Goal: Transaction & Acquisition: Purchase product/service

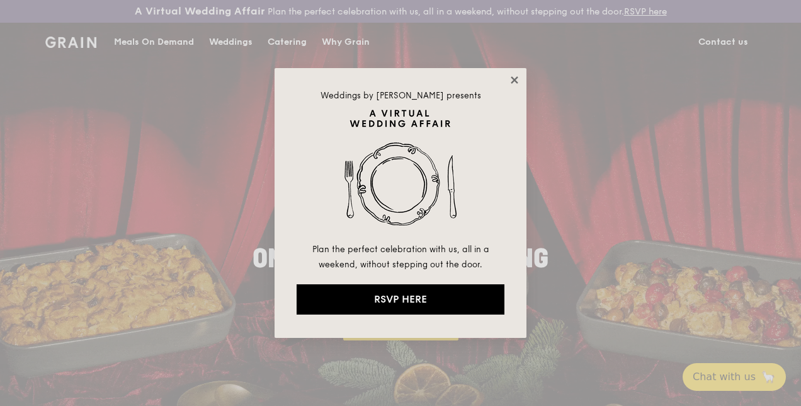
click at [515, 85] on icon at bounding box center [514, 79] width 11 height 11
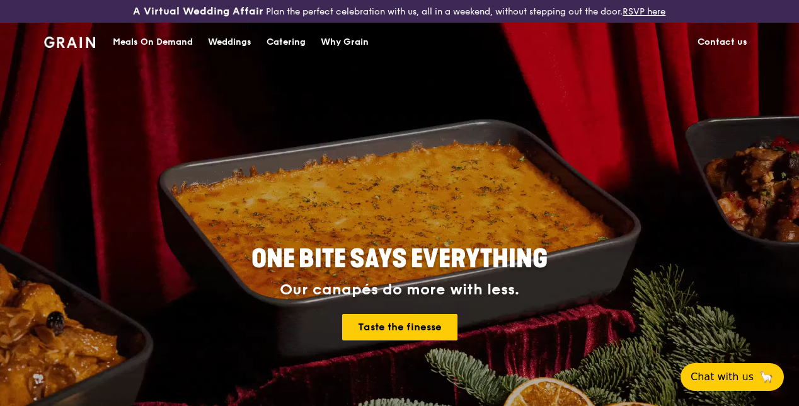
click at [141, 47] on div "Meals On Demand" at bounding box center [153, 42] width 80 height 38
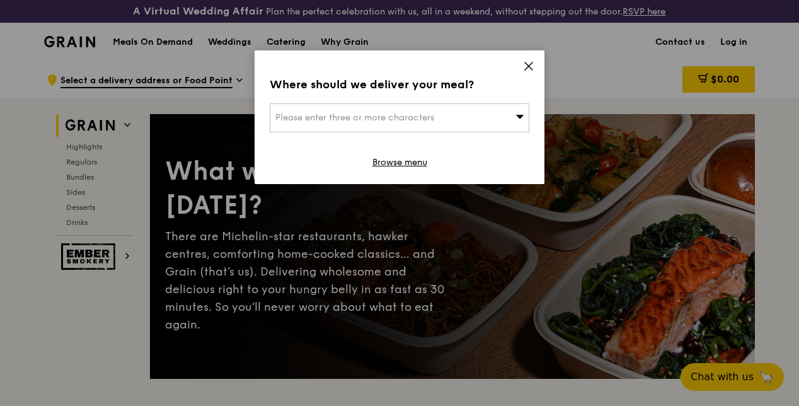
click at [404, 113] on span "Please enter three or more characters" at bounding box center [354, 117] width 159 height 11
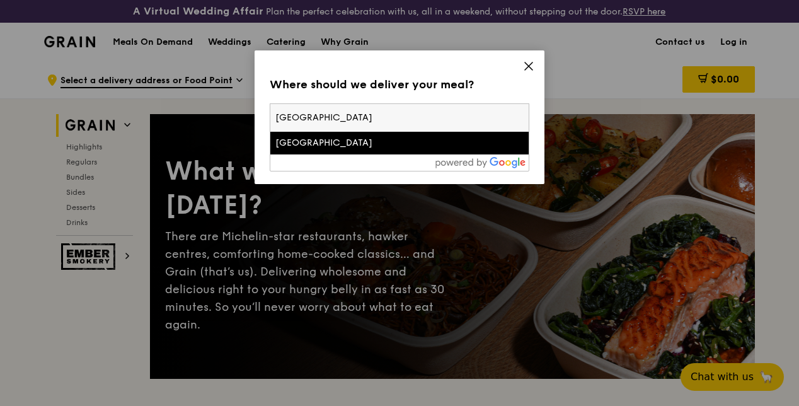
type input "[GEOGRAPHIC_DATA]"
click at [289, 137] on div "[GEOGRAPHIC_DATA]" at bounding box center [368, 143] width 186 height 13
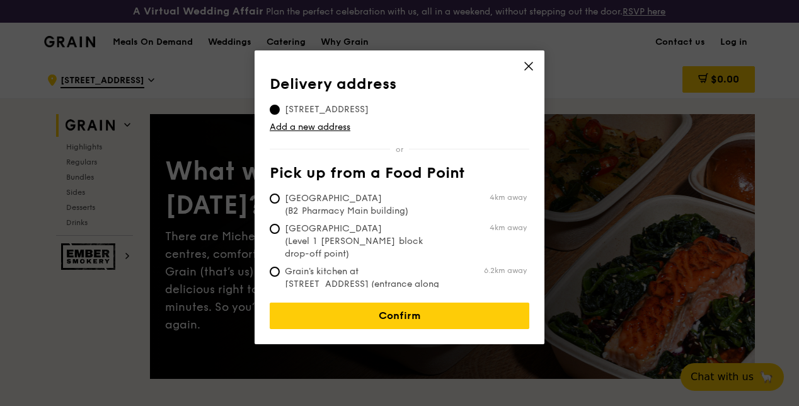
click at [454, 157] on div "Delivery address [STREET_ADDRESS] Add a new address Pick up from a Food Point […" at bounding box center [400, 182] width 260 height 212
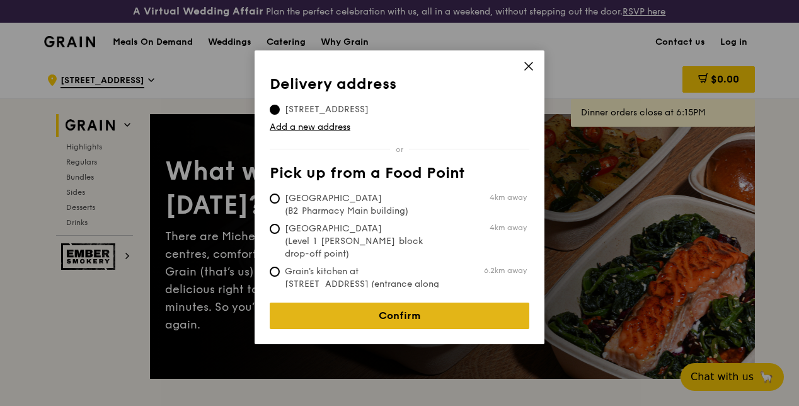
click at [397, 312] on link "Confirm" at bounding box center [400, 315] width 260 height 26
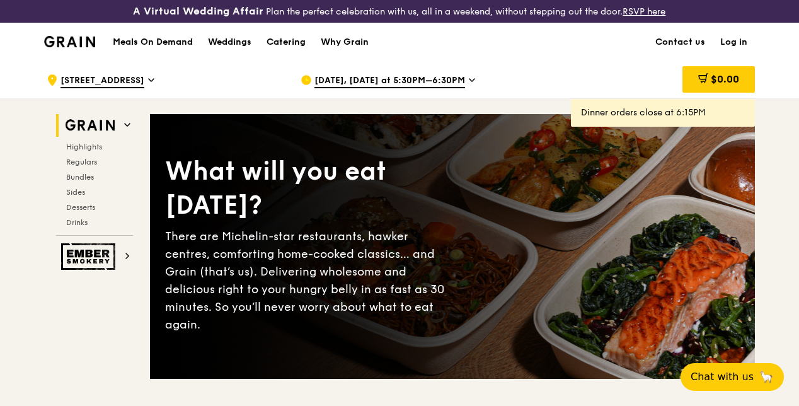
click at [346, 88] on span "[DATE], [DATE] at 5:30PM–6:30PM" at bounding box center [389, 81] width 151 height 14
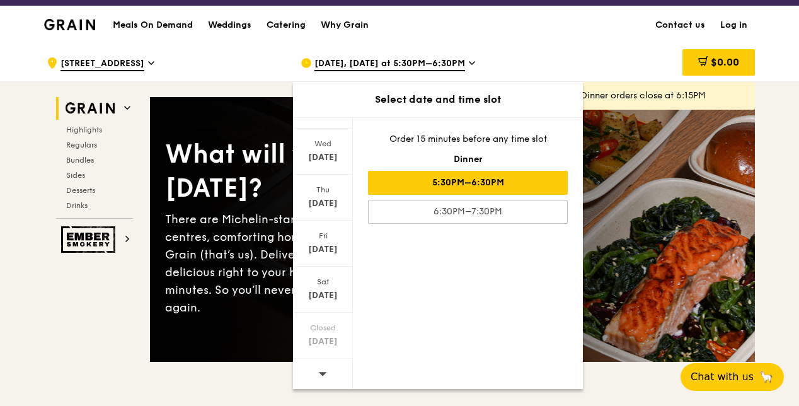
scroll to position [63, 0]
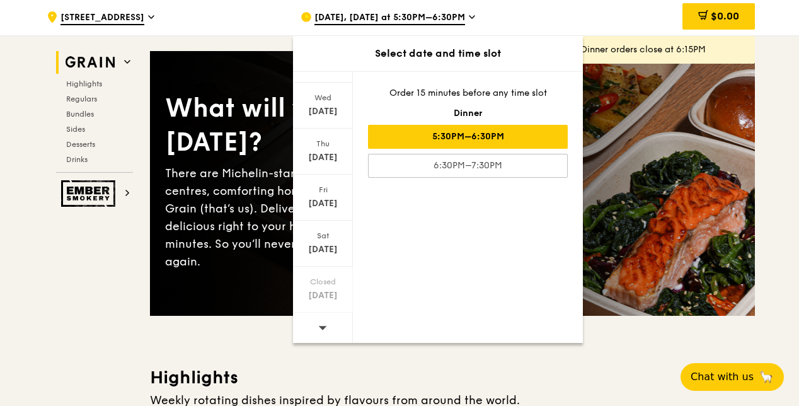
click at [319, 331] on icon at bounding box center [322, 326] width 9 height 9
drag, startPoint x: 319, startPoint y: 331, endPoint x: 320, endPoint y: 337, distance: 6.4
click at [320, 332] on icon at bounding box center [322, 326] width 9 height 9
click at [336, 255] on div "[DATE]" at bounding box center [323, 249] width 56 height 13
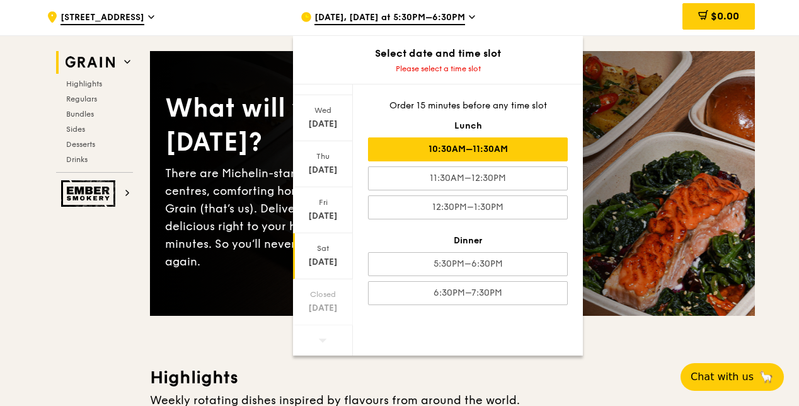
click at [426, 150] on div "10:30AM–11:30AM" at bounding box center [468, 149] width 200 height 24
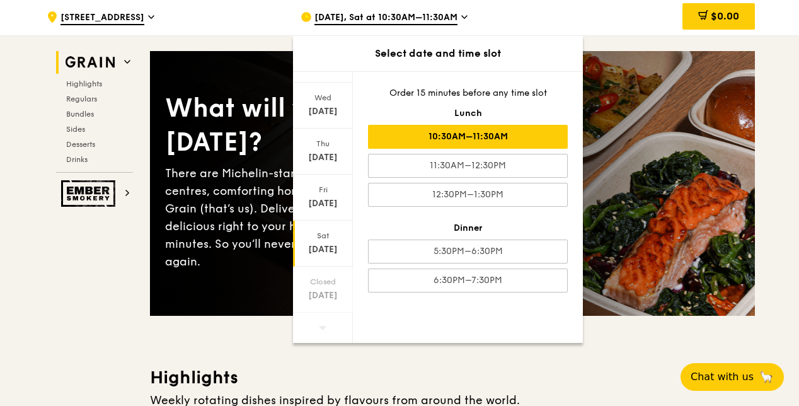
click at [503, 141] on div "10:30AM–11:30AM" at bounding box center [468, 137] width 200 height 24
click at [634, 286] on div "What will you eat [DATE]? There are Michelin-star restaurants, hawker centres, …" at bounding box center [452, 183] width 605 height 214
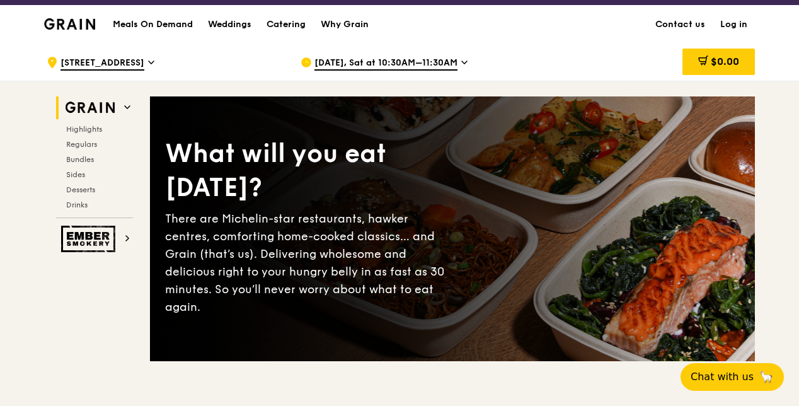
scroll to position [0, 0]
